Goal: Information Seeking & Learning: Check status

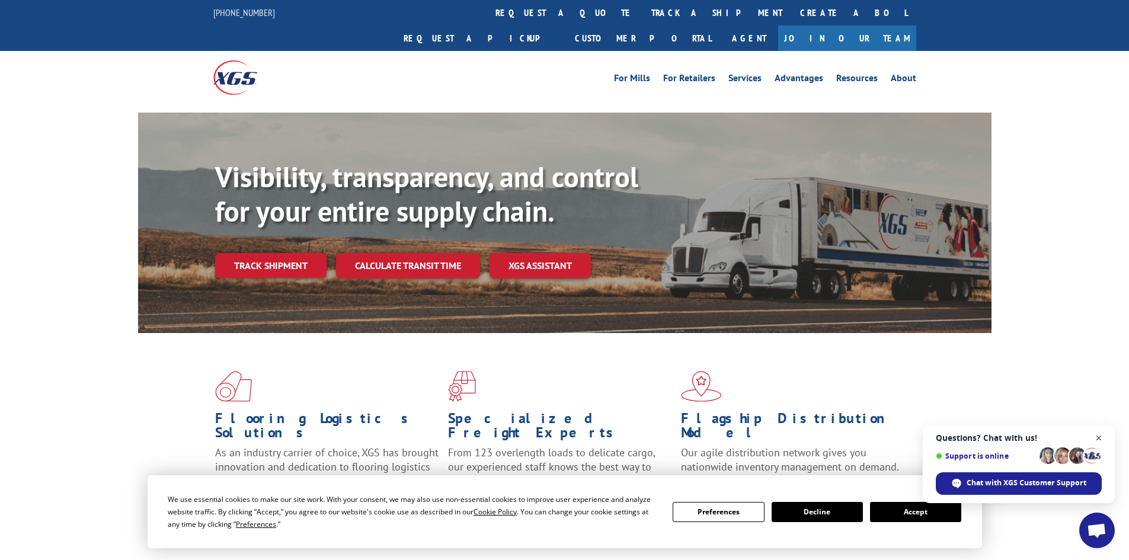
click at [1103, 433] on span "Open chat" at bounding box center [1099, 438] width 15 height 15
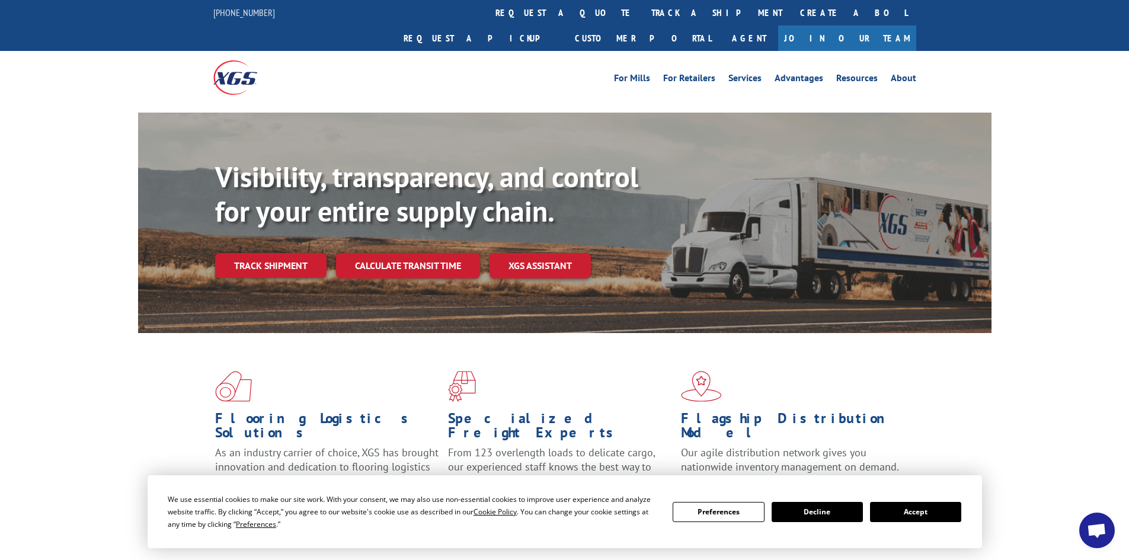
click at [932, 510] on button "Accept" at bounding box center [915, 512] width 91 height 20
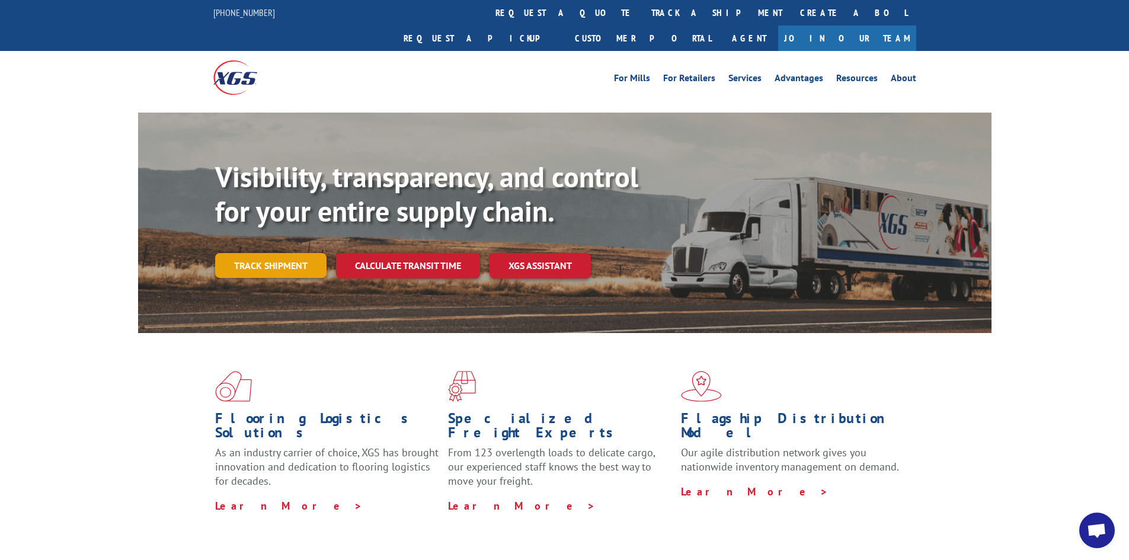
click at [273, 253] on link "Track shipment" at bounding box center [270, 265] width 111 height 25
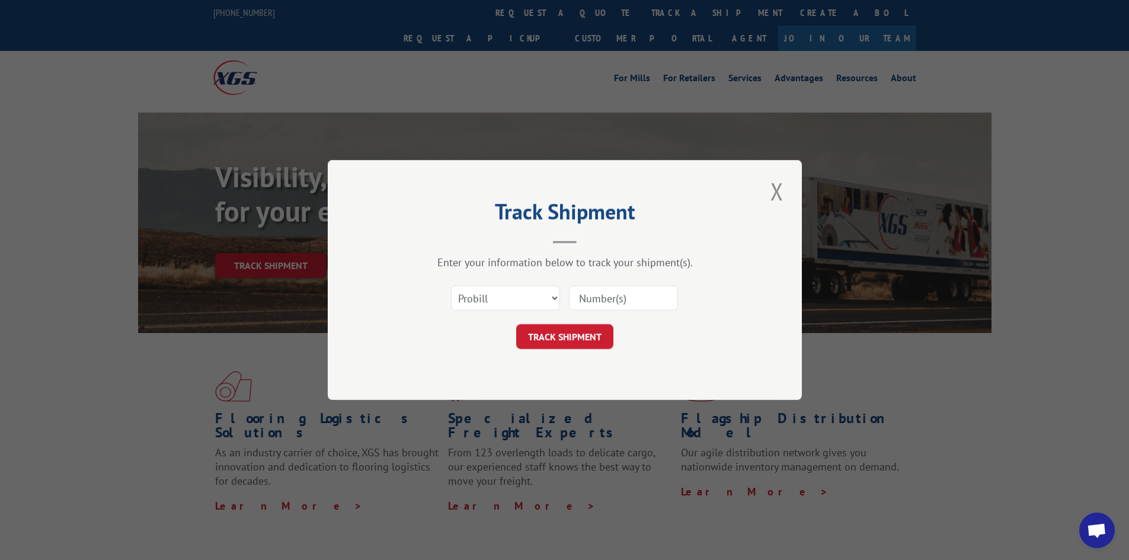
click at [649, 296] on input at bounding box center [623, 298] width 109 height 25
paste input "17223518"
type input "17223518"
click at [567, 344] on button "TRACK SHIPMENT" at bounding box center [564, 336] width 97 height 25
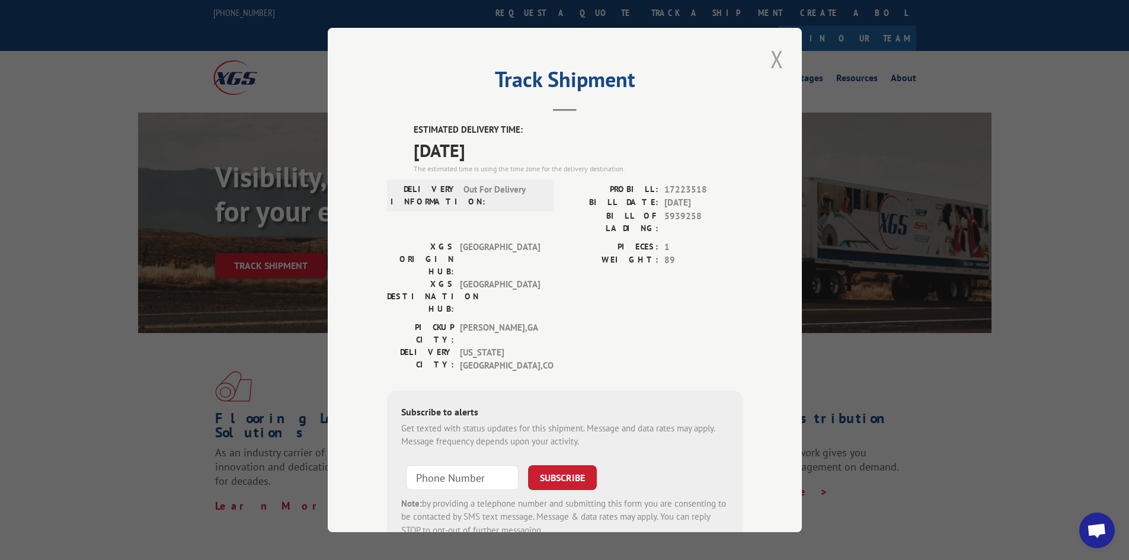
click at [773, 61] on button "Close modal" at bounding box center [777, 59] width 20 height 33
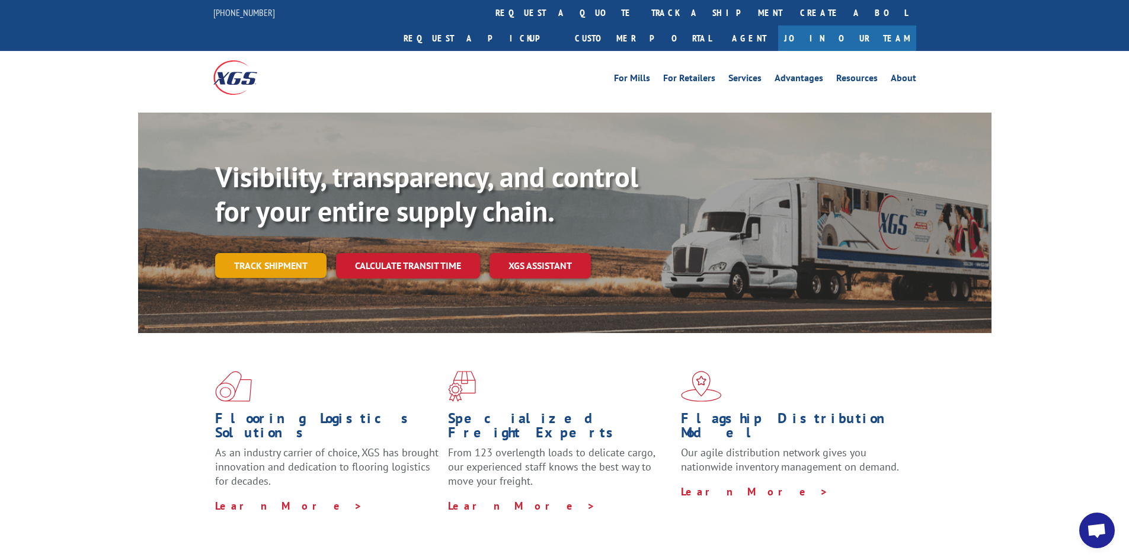
click at [307, 253] on link "Track shipment" at bounding box center [270, 265] width 111 height 25
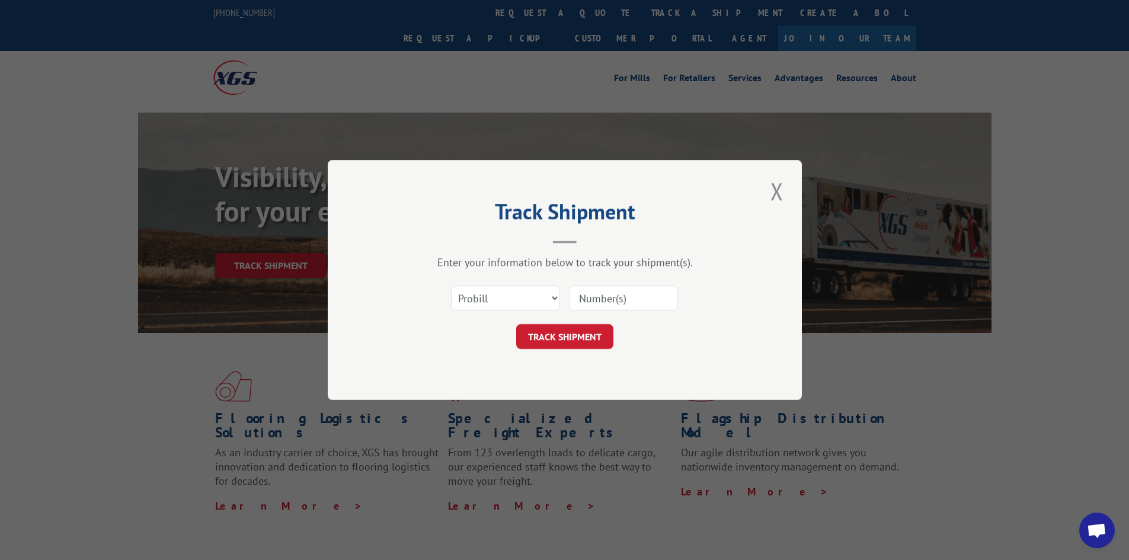
click at [606, 296] on input at bounding box center [623, 298] width 109 height 25
paste input "17223853"
type input "17223853"
click at [594, 332] on button "TRACK SHIPMENT" at bounding box center [564, 336] width 97 height 25
